Goal: Navigation & Orientation: Find specific page/section

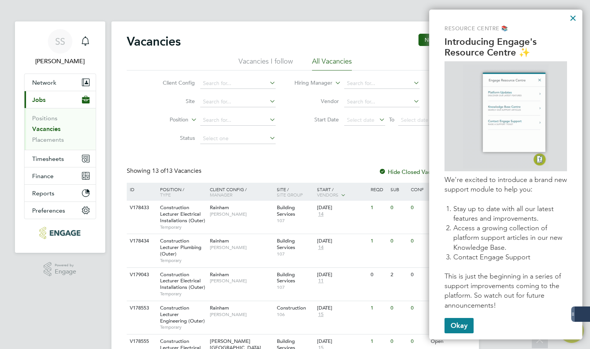
scroll to position [38, 0]
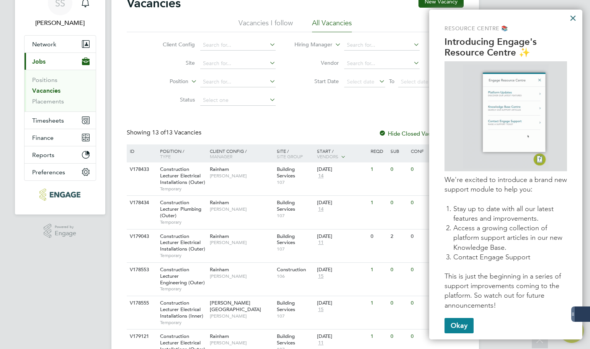
click at [573, 18] on button "×" at bounding box center [572, 18] width 7 height 12
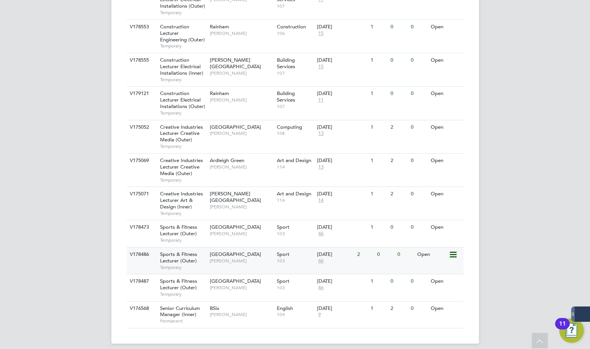
scroll to position [288, 0]
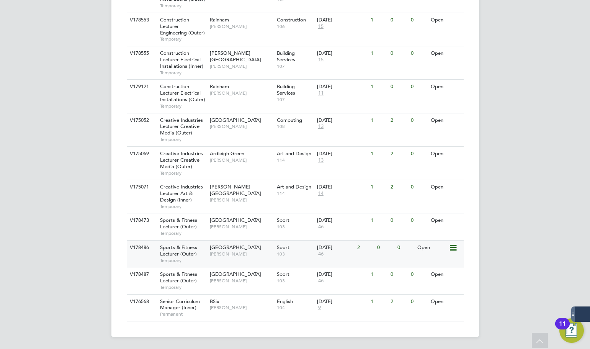
click at [359, 246] on div "2" at bounding box center [365, 247] width 20 height 14
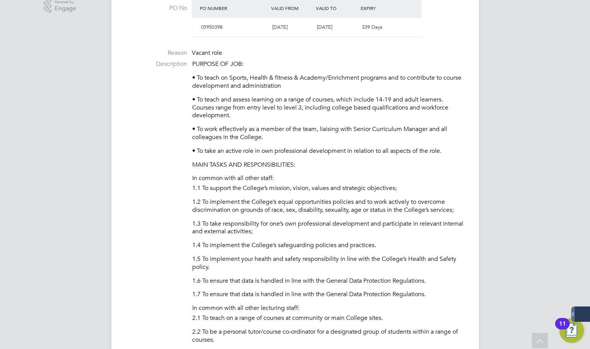
scroll to position [268, 0]
